Goal: Information Seeking & Learning: Check status

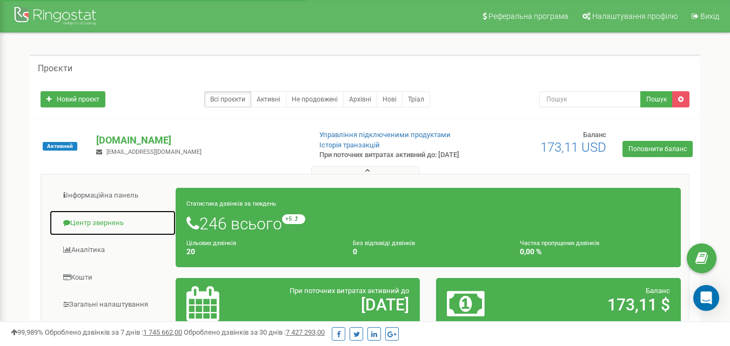
click at [135, 225] on link "Центр звернень" at bounding box center [112, 223] width 127 height 26
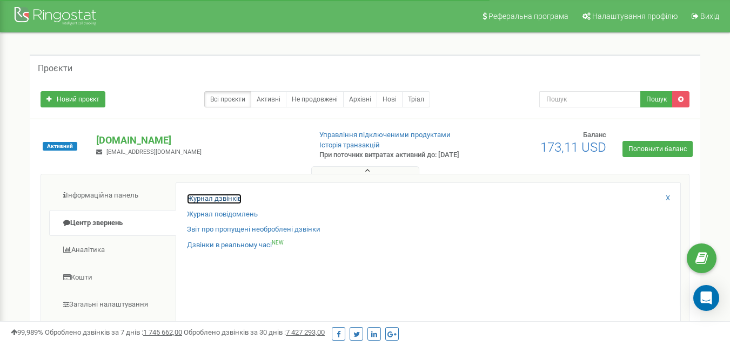
click at [224, 204] on link "Журнал дзвінків" at bounding box center [214, 199] width 55 height 10
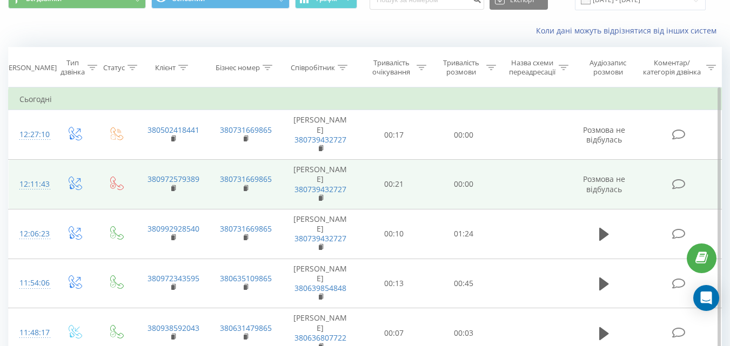
scroll to position [77, 0]
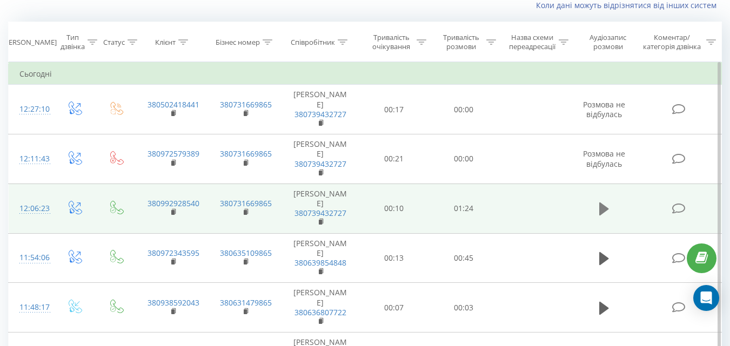
click at [600, 210] on icon at bounding box center [604, 209] width 10 height 13
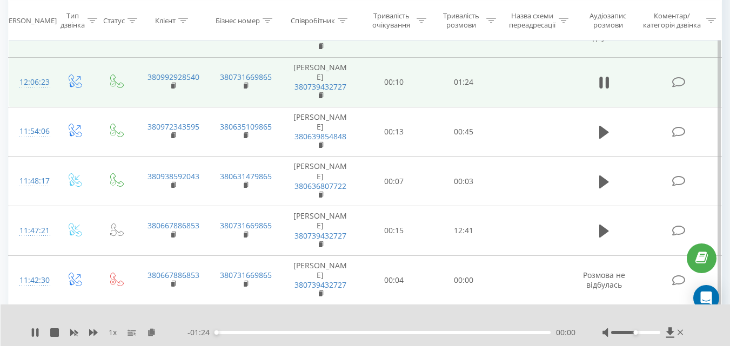
scroll to position [204, 0]
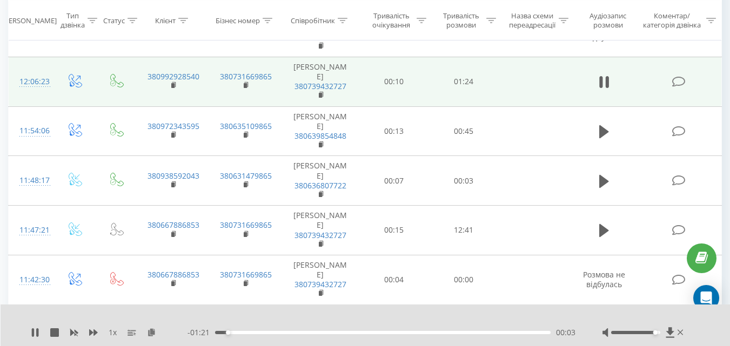
click at [657, 332] on div at bounding box center [635, 332] width 49 height 3
click at [96, 332] on icon at bounding box center [93, 333] width 9 height 6
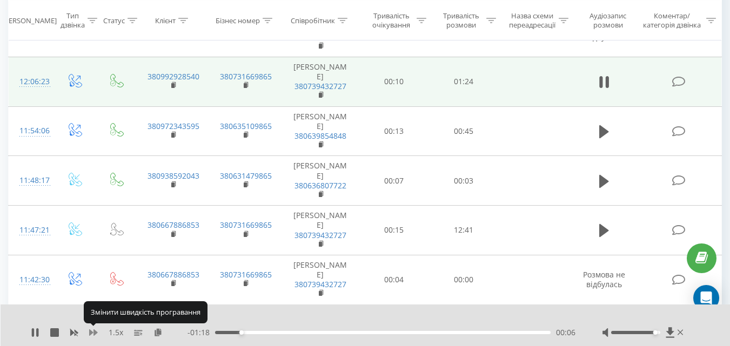
click at [96, 332] on icon at bounding box center [93, 333] width 9 height 6
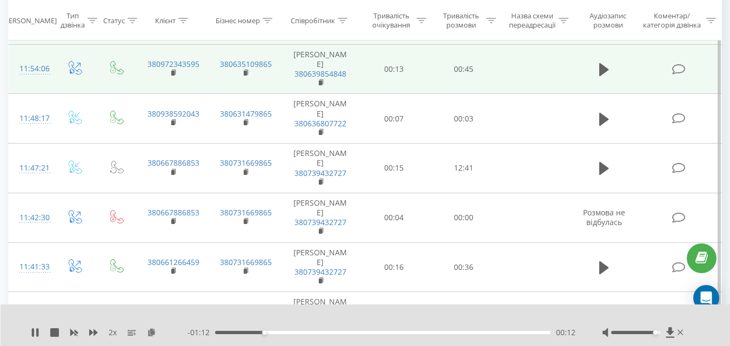
scroll to position [266, 0]
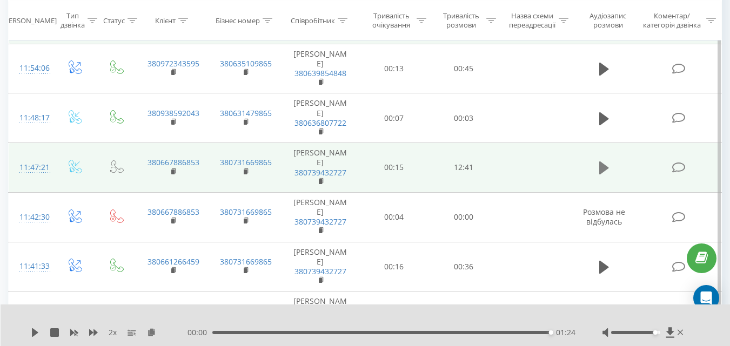
click at [607, 171] on icon at bounding box center [604, 168] width 10 height 15
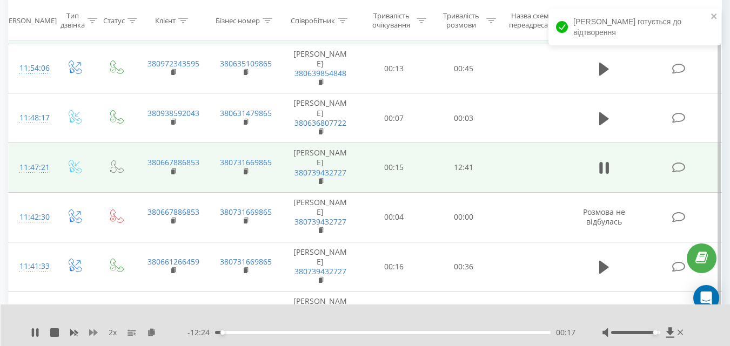
click at [93, 331] on icon at bounding box center [93, 333] width 9 height 9
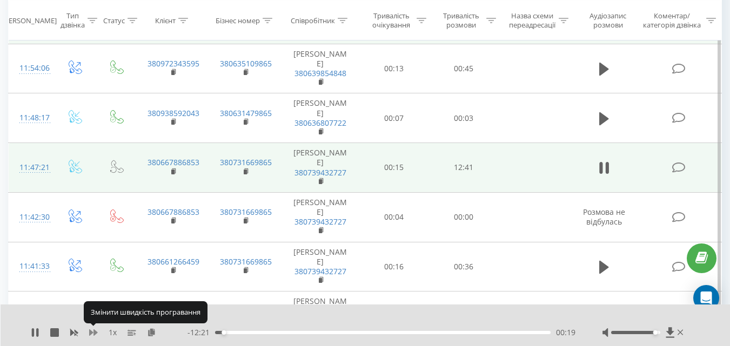
click at [93, 331] on icon at bounding box center [93, 333] width 9 height 9
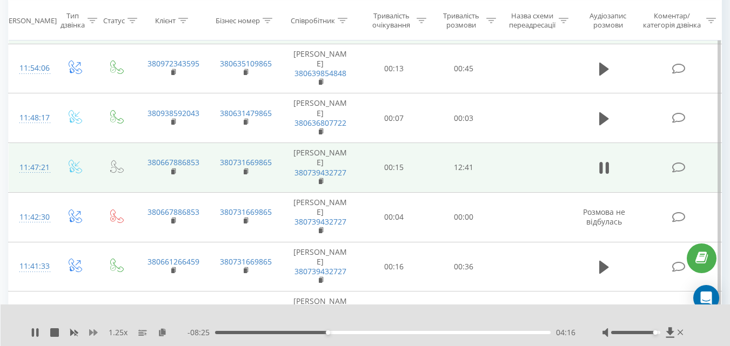
click at [93, 331] on icon at bounding box center [93, 333] width 9 height 9
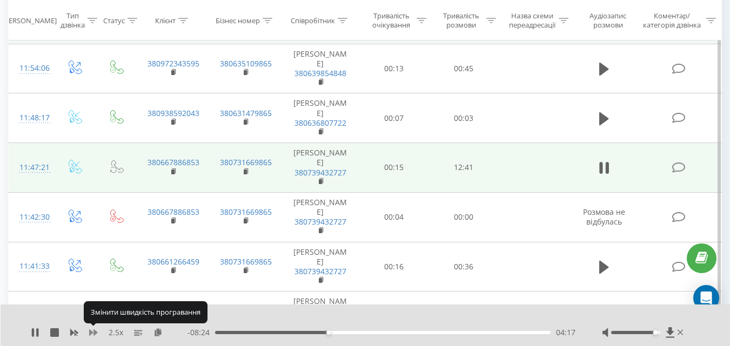
click at [93, 331] on icon at bounding box center [93, 333] width 9 height 9
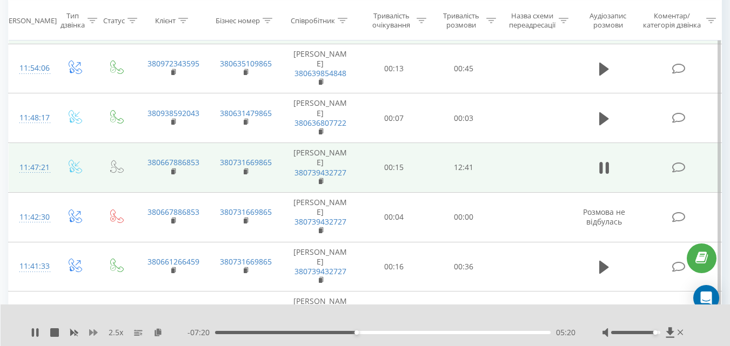
click at [94, 330] on icon at bounding box center [93, 333] width 9 height 6
click at [96, 332] on icon at bounding box center [93, 333] width 9 height 6
